Goal: Obtain resource: Obtain resource

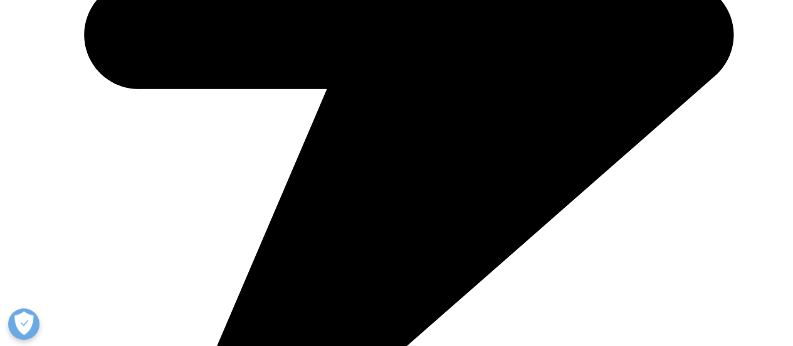
scroll to position [627, 0]
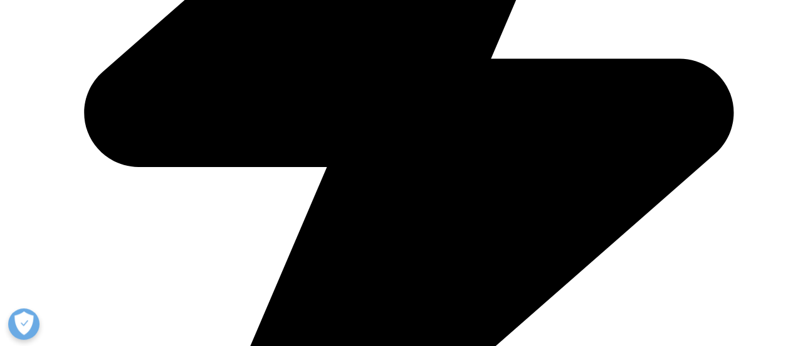
type input "Bill"
type input "Safadi"
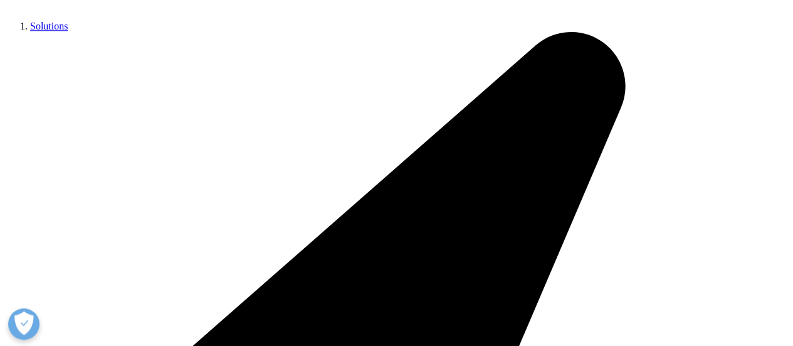
type input "bill.safadi@fundacaobutantan.org.br"
type input "BD Specialist"
type input "Fundacao Butantan"
select select "[GEOGRAPHIC_DATA]"
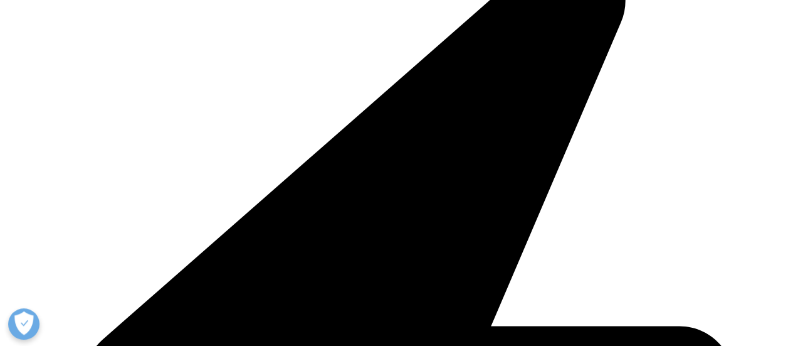
scroll to position [752, 0]
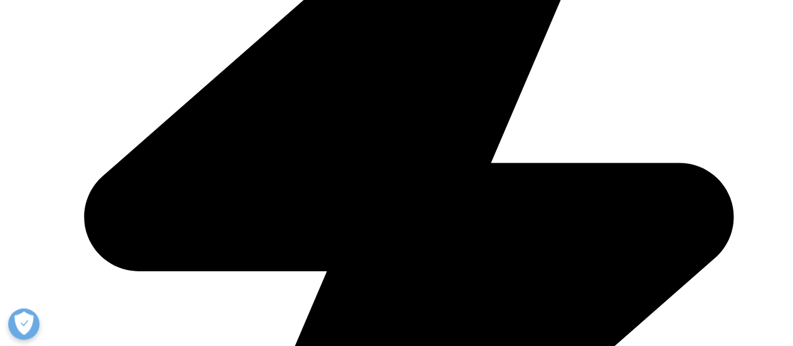
scroll to position [878, 0]
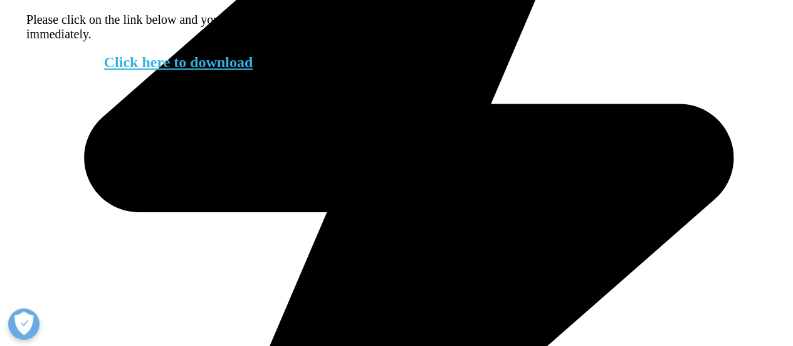
scroll to position [941, 0]
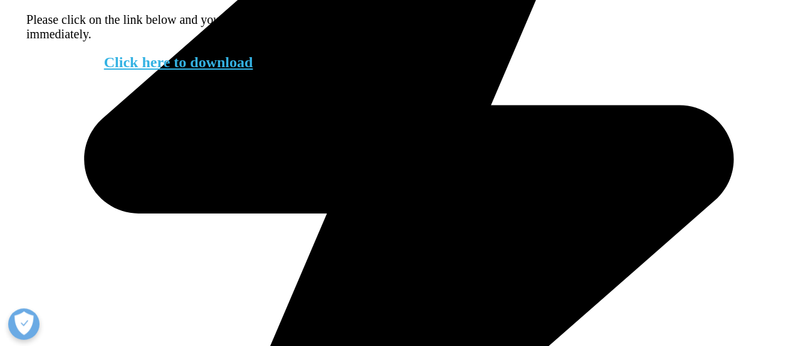
click at [230, 70] on link "Click here to download" at bounding box center [178, 62] width 149 height 16
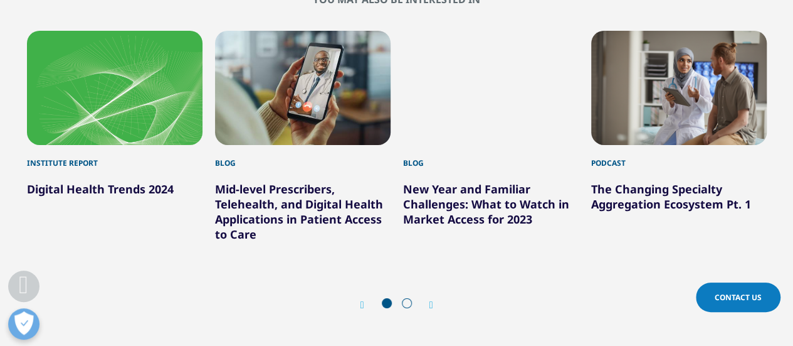
scroll to position [4306, 0]
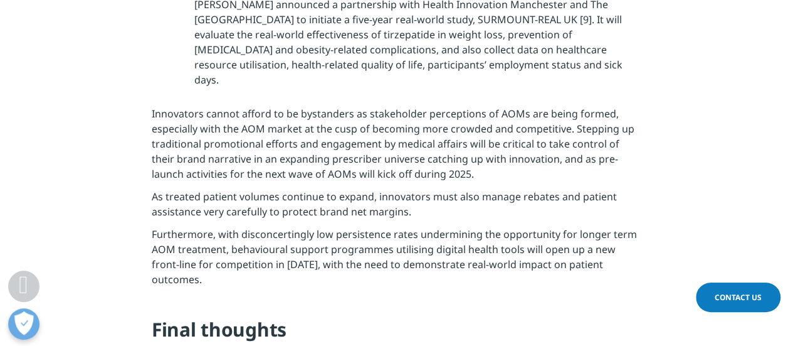
scroll to position [3950, 0]
